Goal: Communication & Community: Answer question/provide support

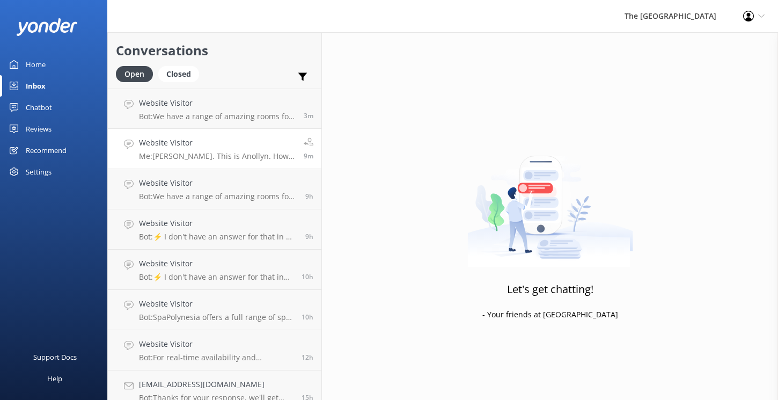
click at [200, 152] on p "Me: [PERSON_NAME]. This is Anollyn. How may I help you [DATE]?" at bounding box center [217, 156] width 157 height 10
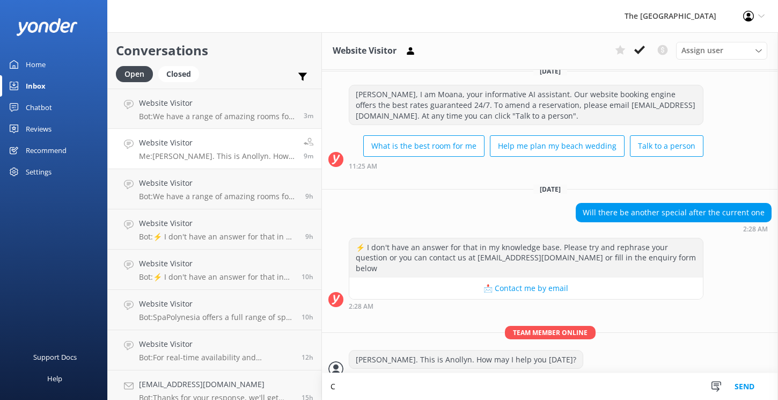
scroll to position [13, 0]
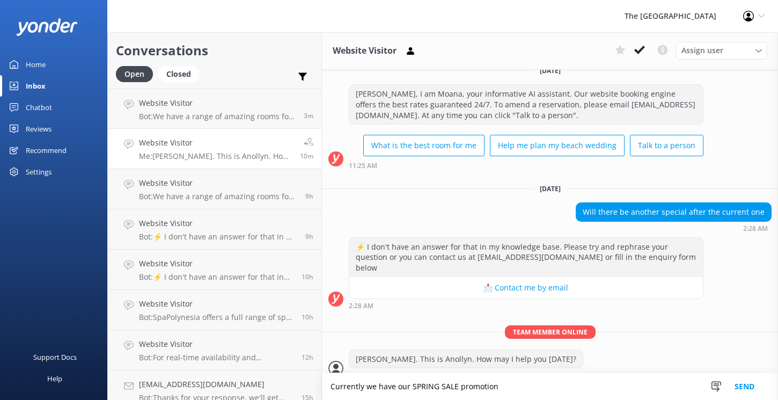
type textarea "Currently we have our SPRING SALE promotion"
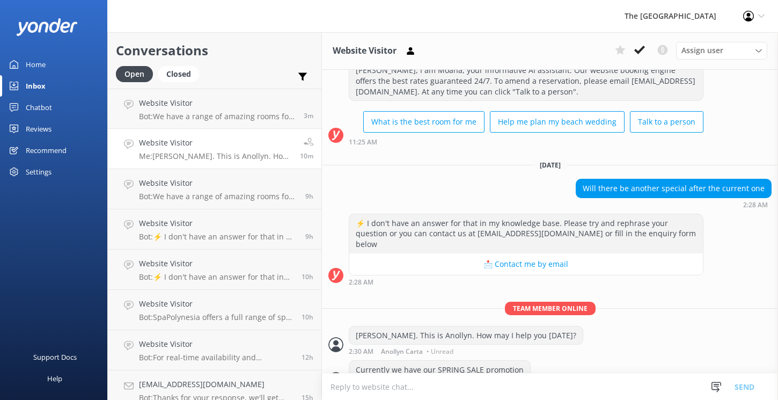
scroll to position [48, 0]
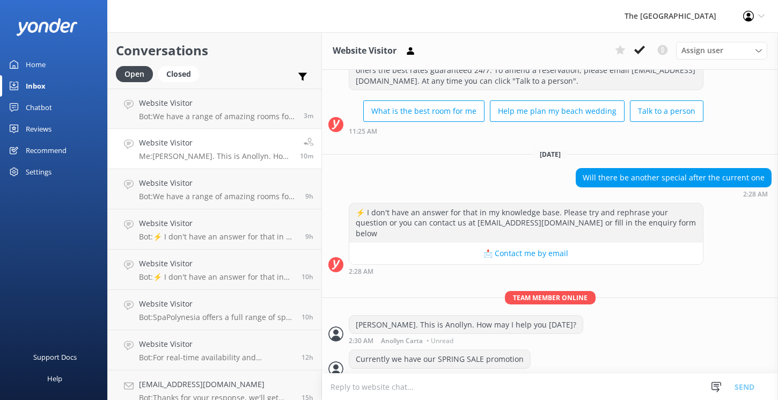
click at [381, 388] on textarea at bounding box center [550, 387] width 456 height 26
paste textarea "SPRING SALE! BOOK DIRECT FOR 30% OFF! 🌟 KIDS + TURTLES = JOY! 💙 💕30% OFF WHEN Y…"
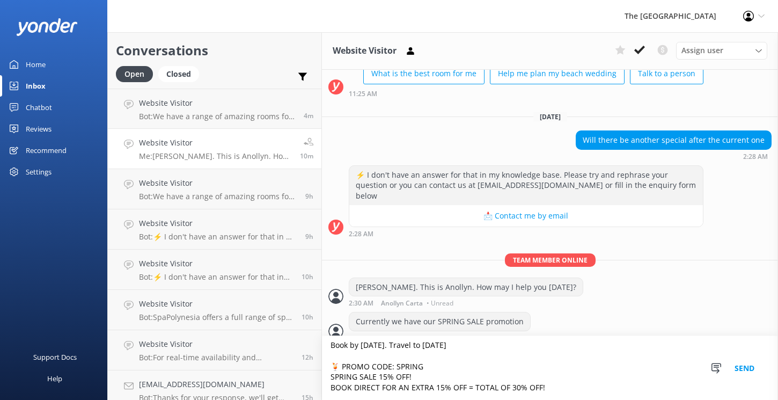
scroll to position [152, 0]
drag, startPoint x: 565, startPoint y: 388, endPoint x: 327, endPoint y: 373, distance: 237.7
click at [327, 373] on textarea "SPRING SALE! BOOK DIRECT FOR 30% OFF! 🌟 KIDS + TURTLES = JOY! 💙 💕30% OFF WHEN Y…" at bounding box center [550, 368] width 456 height 64
type textarea "SPRING SALE! BOOK DIRECT FOR 30% OFF! 🌟 KIDS + TURTLES = JOY! 💙 💕30% OFF WHEN Y…"
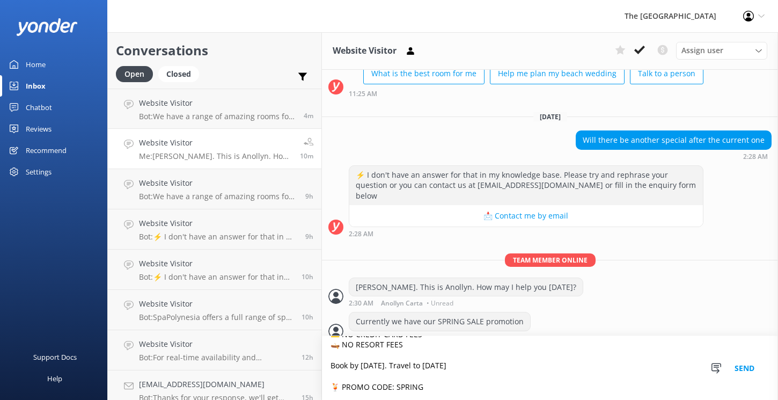
click at [738, 366] on button "Send" at bounding box center [745, 368] width 40 height 64
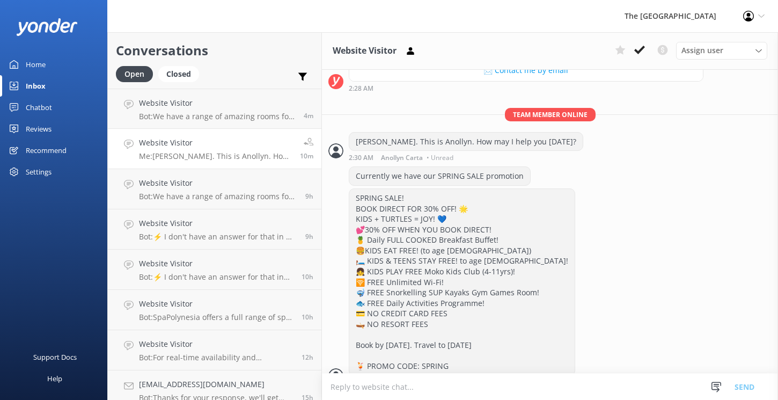
scroll to position [238, 0]
